Goal: Task Accomplishment & Management: Use online tool/utility

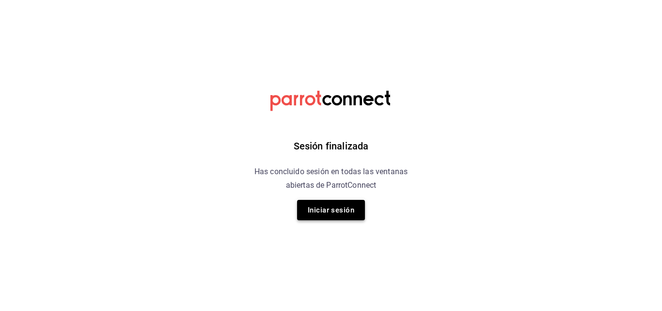
click at [327, 200] on button "Iniciar sesión" at bounding box center [331, 210] width 68 height 20
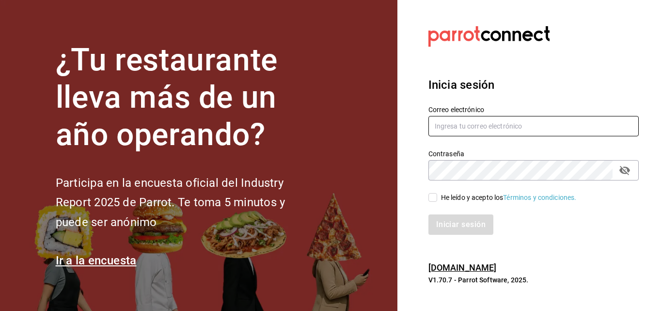
click at [481, 125] on input "text" at bounding box center [534, 126] width 210 height 20
type input "verarfe10@hotmail.com"
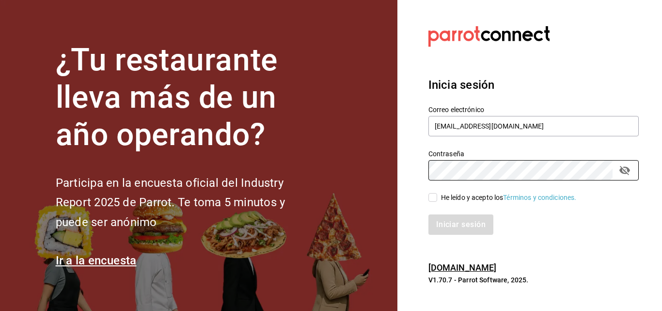
click at [433, 197] on input "He leído y acepto los Términos y condiciones." at bounding box center [433, 197] width 9 height 9
checkbox input "true"
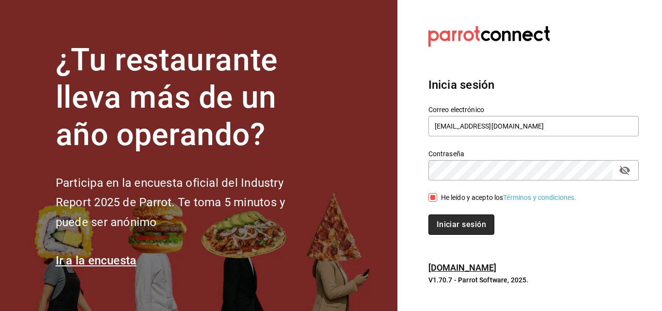
click at [445, 228] on button "Iniciar sesión" at bounding box center [462, 224] width 66 height 20
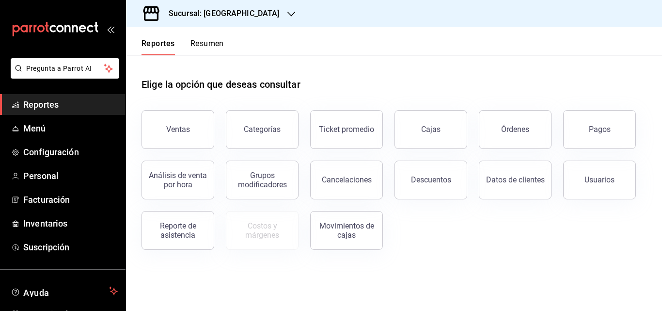
click at [234, 17] on h3 "Sucursal: [GEOGRAPHIC_DATA]" at bounding box center [220, 14] width 119 height 12
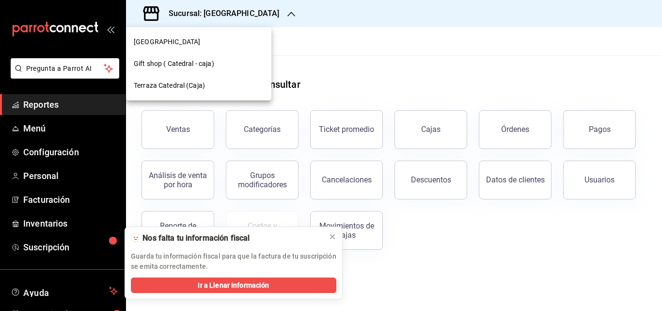
click at [179, 68] on span "Gift shop ( Catedral - caja)" at bounding box center [174, 64] width 81 height 10
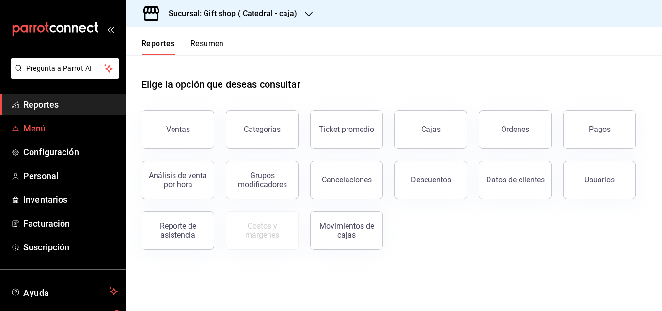
click at [48, 129] on span "Menú" at bounding box center [70, 128] width 95 height 13
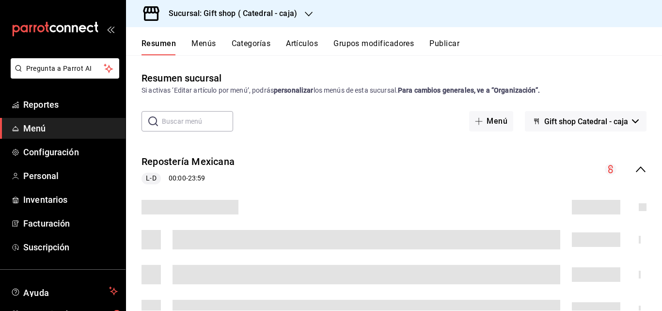
click at [307, 43] on button "Artículos" at bounding box center [302, 47] width 32 height 16
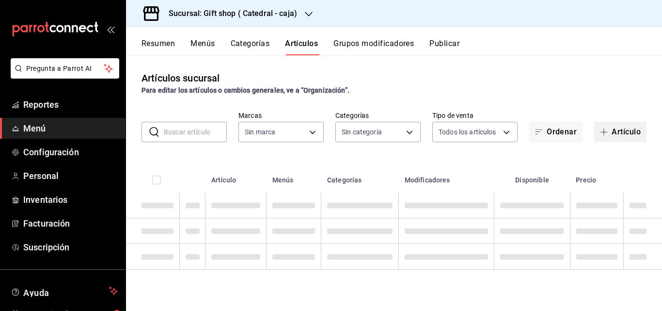
type input "88a0c7f5-8b7e-458e-b942-4e2889f3c612"
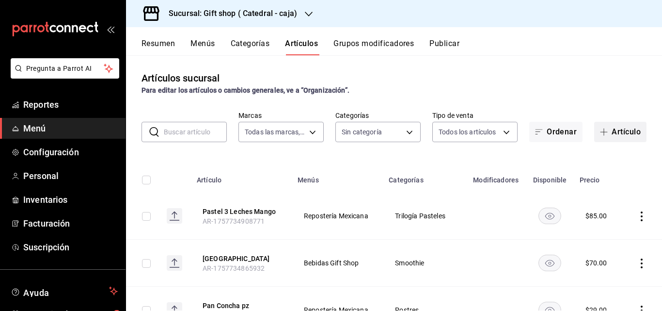
click at [621, 129] on button "Artículo" at bounding box center [621, 132] width 52 height 20
type input "1525b8cf-98b3-4029-9ec8-6d468d612a84,82581e27-bdc9-4bff-8425-c7ee1dd4c30f,7e36c…"
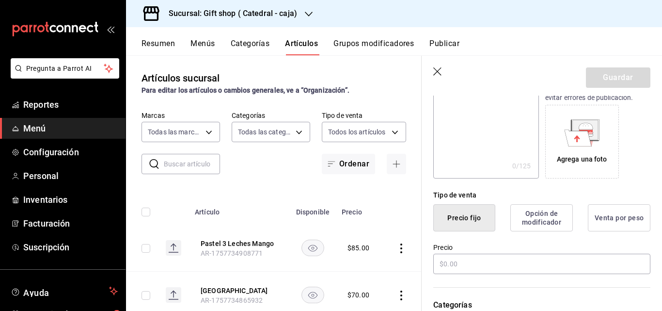
scroll to position [194, 0]
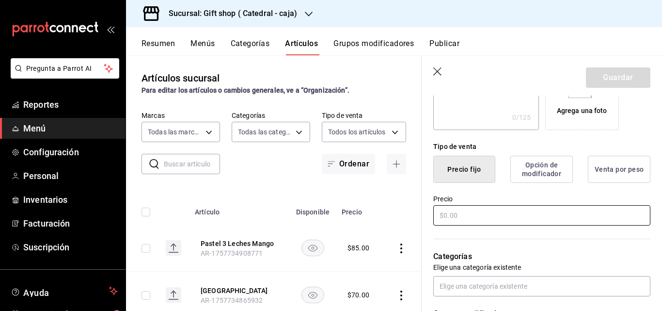
type input "Pan Dulce"
click at [492, 212] on input "text" at bounding box center [542, 215] width 217 height 20
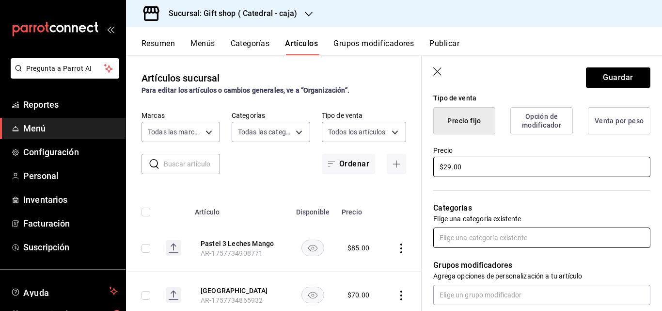
type input "$29.00"
click at [468, 236] on input "text" at bounding box center [542, 237] width 217 height 20
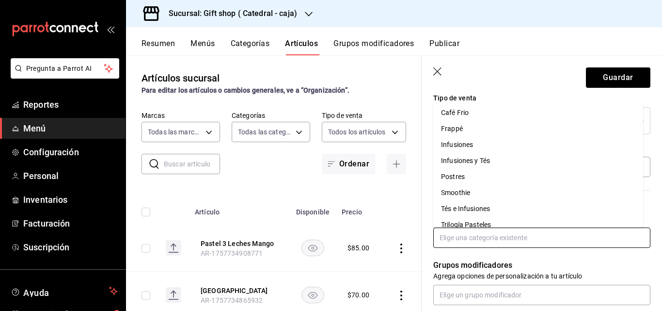
scroll to position [124, 0]
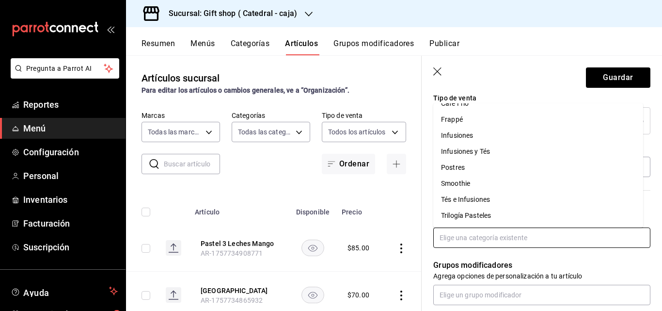
click at [472, 161] on li "Postres" at bounding box center [539, 168] width 210 height 16
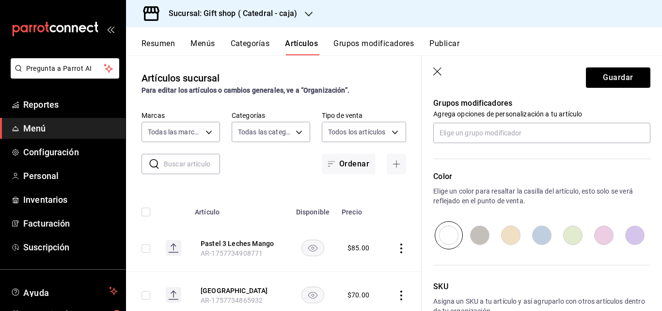
scroll to position [388, 0]
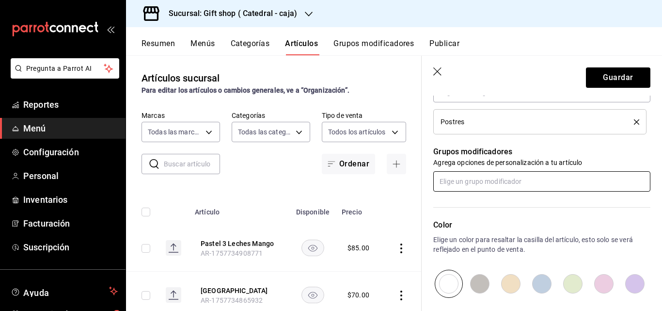
click at [477, 176] on input "text" at bounding box center [542, 181] width 217 height 20
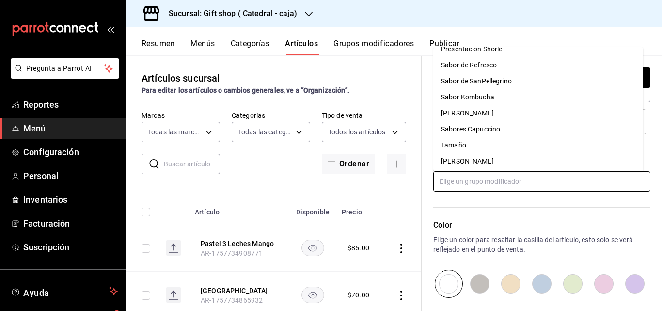
scroll to position [0, 0]
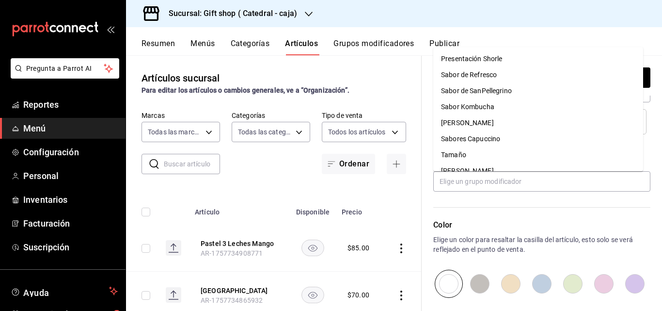
click at [502, 210] on div "Color Elige un color para resaltar la casilla del artículo, esto solo se verá r…" at bounding box center [536, 245] width 229 height 106
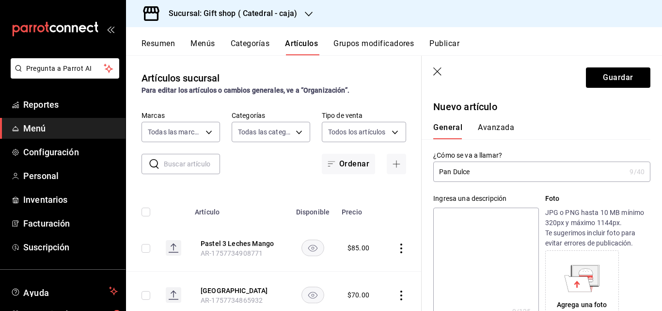
click at [511, 171] on input "Pan Dulce" at bounding box center [530, 171] width 193 height 19
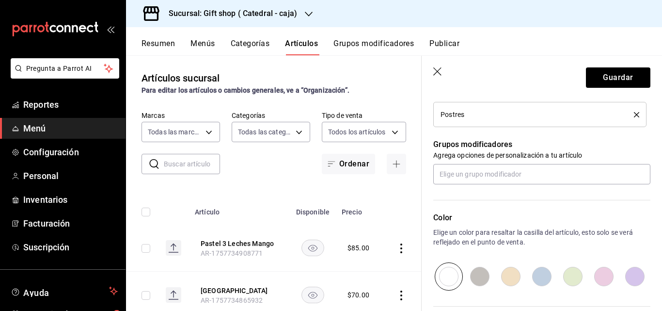
scroll to position [436, 0]
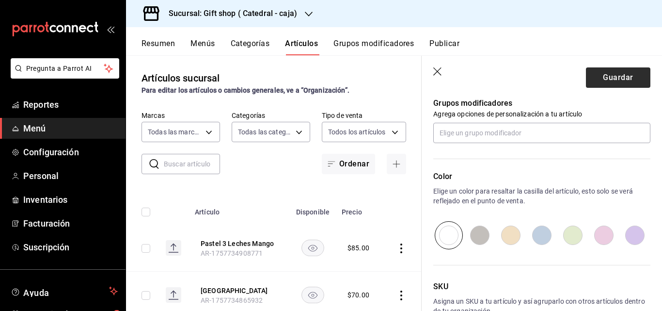
type input "Pan Dulce de la Casa"
click at [611, 80] on button "Guardar" at bounding box center [618, 77] width 64 height 20
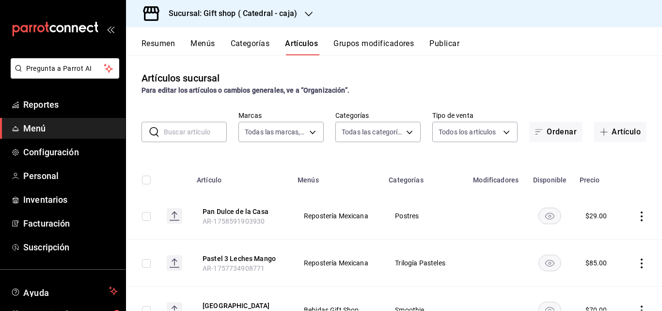
click at [173, 128] on input "text" at bounding box center [195, 131] width 63 height 19
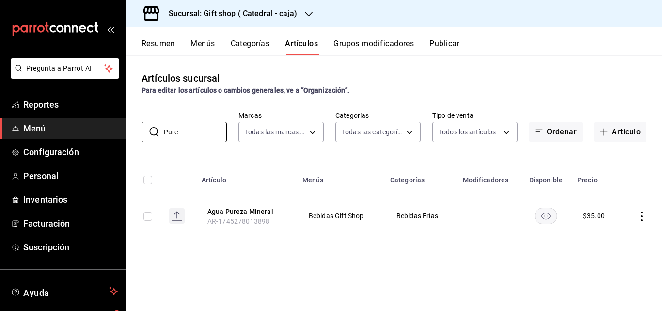
click at [543, 214] on rect "availability-product" at bounding box center [546, 216] width 22 height 16
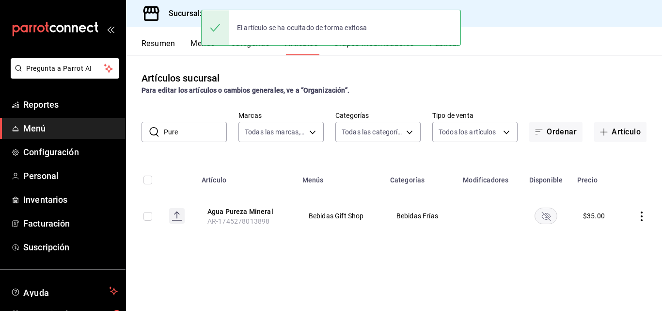
click at [210, 138] on input "Pure" at bounding box center [195, 131] width 63 height 19
type input "P"
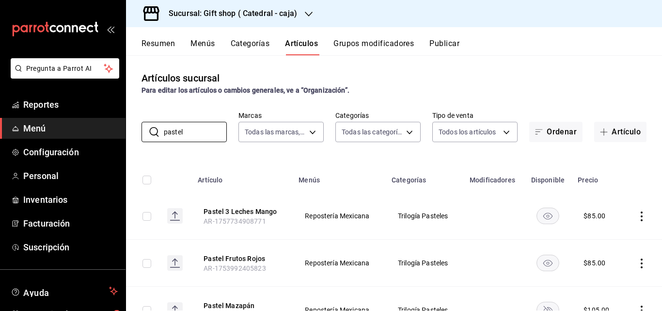
type input "pastel"
click at [546, 264] on rect "availability-product" at bounding box center [548, 263] width 22 height 16
